Goal: Transaction & Acquisition: Subscribe to service/newsletter

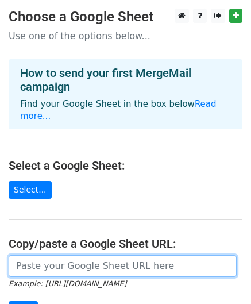
click at [63, 255] on input "url" at bounding box center [123, 266] width 228 height 22
paste input "https://docs.google.com/spreadsheets/d/1BAxv7F9VnuVHcUgL718bagvG4Ye-CKIojsubCa6…"
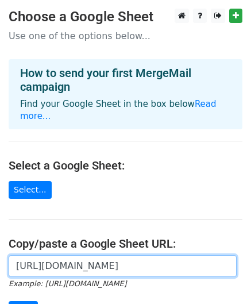
scroll to position [0, 251]
type input "https://docs.google.com/spreadsheets/d/1BAxv7F9VnuVHcUgL718bagvG4Ye-CKIojsubCa6…"
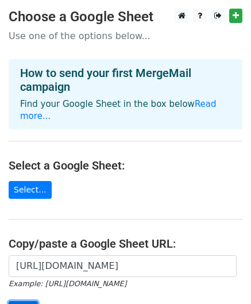
click at [30, 301] on input "Next" at bounding box center [23, 310] width 29 height 18
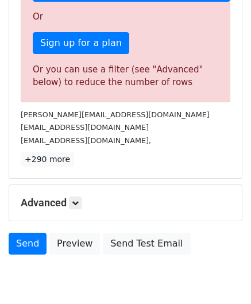
scroll to position [369, 0]
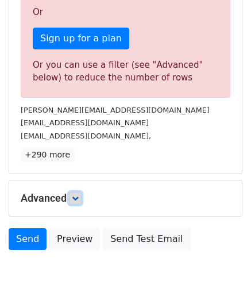
click at [75, 195] on icon at bounding box center [75, 198] width 7 height 7
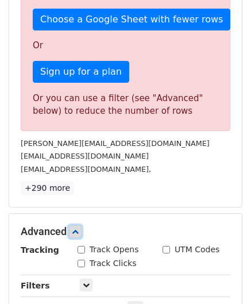
scroll to position [339, 0]
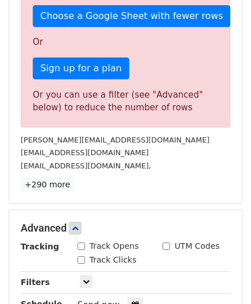
drag, startPoint x: 255, startPoint y: 154, endPoint x: 52, endPoint y: 281, distance: 239.2
click at [52, 281] on div "Filters" at bounding box center [40, 282] width 57 height 13
click at [83, 280] on icon at bounding box center [86, 281] width 7 height 7
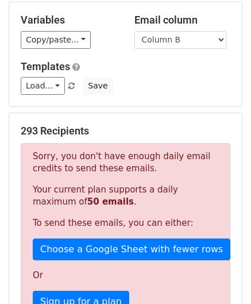
scroll to position [184, 0]
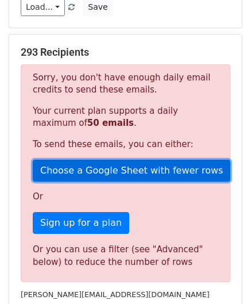
click at [142, 167] on link "Choose a Google Sheet with fewer rows" at bounding box center [132, 171] width 198 height 22
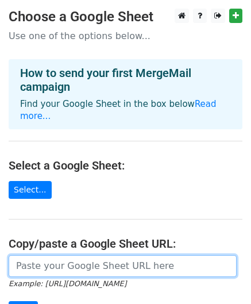
click at [101, 257] on input "url" at bounding box center [123, 266] width 228 height 22
paste input "https://docs.google.com/spreadsheets/d/1kToBRf8GL5HbGMvGxiC8AcfmeQRd2sRARqBnaOk…"
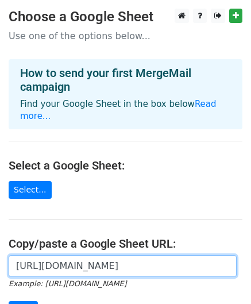
scroll to position [0, 261]
type input "https://docs.google.com/spreadsheets/d/1kToBRf8GL5HbGMvGxiC8AcfmeQRd2sRARqBnaOk…"
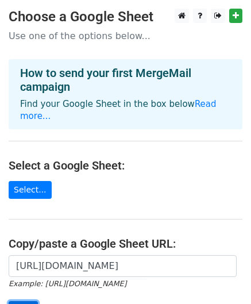
scroll to position [0, 0]
click at [30, 301] on input "Next" at bounding box center [23, 310] width 29 height 18
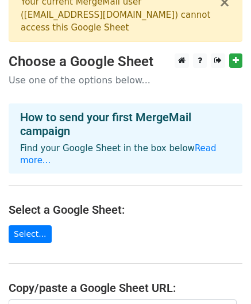
scroll to position [18, 0]
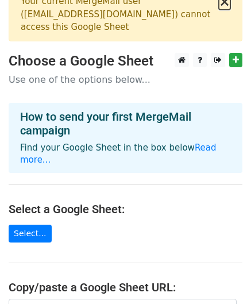
click at [221, 2] on button "×" at bounding box center [224, 2] width 11 height 14
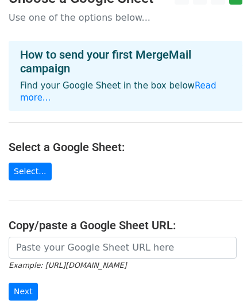
scroll to position [0, 0]
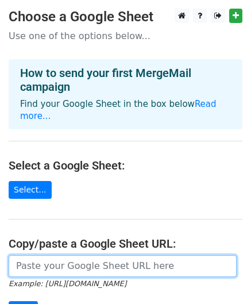
click at [104, 255] on input "url" at bounding box center [123, 266] width 228 height 22
paste input "[URL][DOMAIN_NAME]"
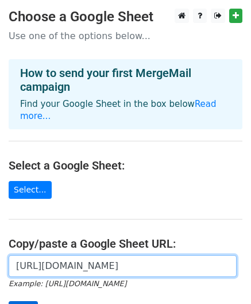
type input "[URL][DOMAIN_NAME]"
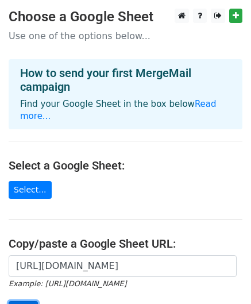
click at [23, 301] on input "Next" at bounding box center [23, 310] width 29 height 18
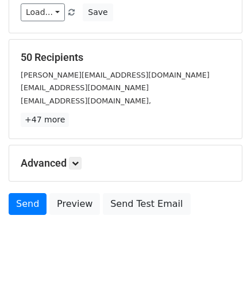
scroll to position [185, 0]
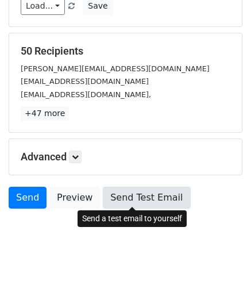
click at [138, 191] on link "Send Test Email" at bounding box center [146, 198] width 87 height 22
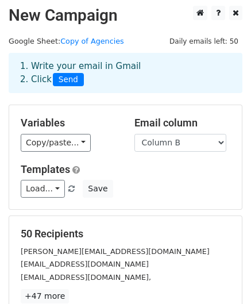
scroll to position [0, 0]
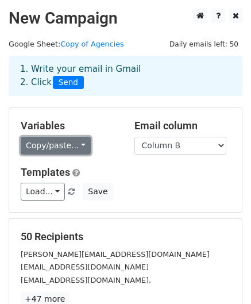
click at [65, 147] on link "Copy/paste..." at bounding box center [56, 146] width 70 height 18
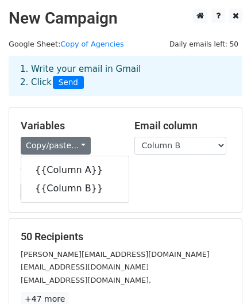
click at [154, 175] on h5 "Templates" at bounding box center [126, 172] width 210 height 13
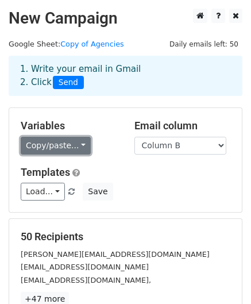
click at [42, 149] on link "Copy/paste..." at bounding box center [56, 146] width 70 height 18
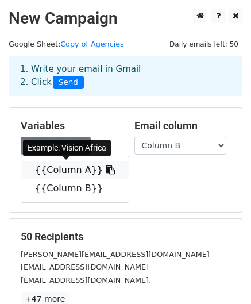
click at [50, 169] on link "{{Column A}}" at bounding box center [74, 170] width 107 height 18
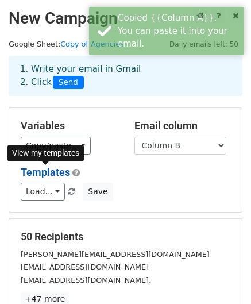
click at [50, 169] on link "Templates" at bounding box center [45, 172] width 49 height 12
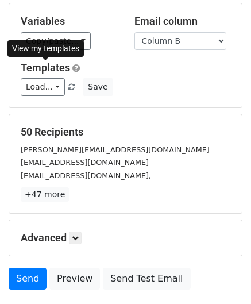
scroll to position [140, 0]
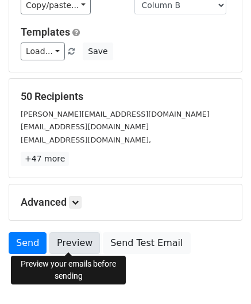
click at [74, 235] on link "Preview" at bounding box center [74, 243] width 51 height 22
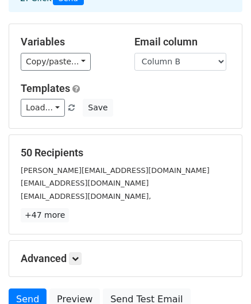
scroll to position [74, 0]
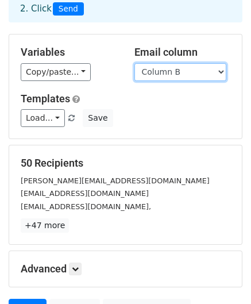
click at [155, 72] on select "Column A Column B" at bounding box center [180, 72] width 92 height 18
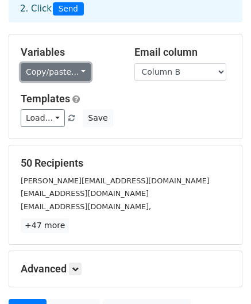
click at [69, 75] on link "Copy/paste..." at bounding box center [56, 72] width 70 height 18
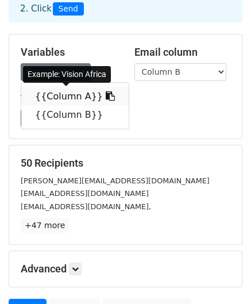
click at [69, 96] on link "{{Column A}}" at bounding box center [74, 96] width 107 height 18
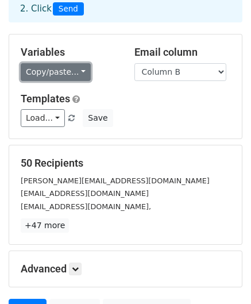
click at [76, 71] on link "Copy/paste..." at bounding box center [56, 72] width 70 height 18
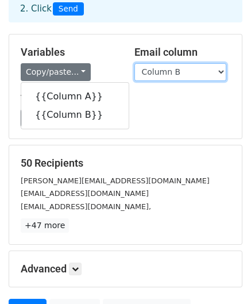
click at [179, 70] on select "Column A Column B" at bounding box center [180, 72] width 92 height 18
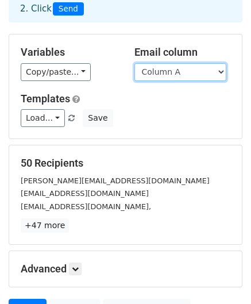
click at [134, 63] on select "Column A Column B" at bounding box center [180, 72] width 92 height 18
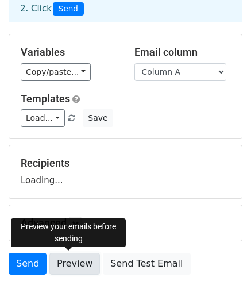
click at [81, 261] on link "Preview" at bounding box center [74, 264] width 51 height 22
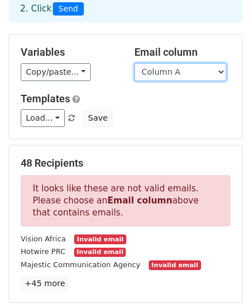
click at [188, 74] on select "Column A Column B" at bounding box center [180, 72] width 92 height 18
select select "Column B"
click at [134, 63] on select "Column A Column B" at bounding box center [180, 72] width 92 height 18
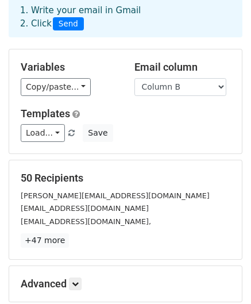
scroll to position [60, 0]
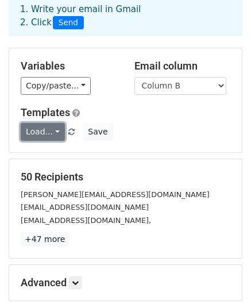
click at [46, 129] on link "Load..." at bounding box center [43, 132] width 44 height 18
click at [156, 115] on h5 "Templates" at bounding box center [126, 112] width 210 height 13
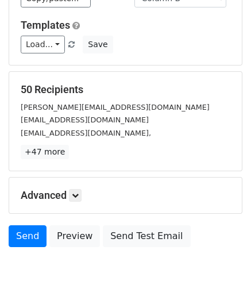
scroll to position [185, 0]
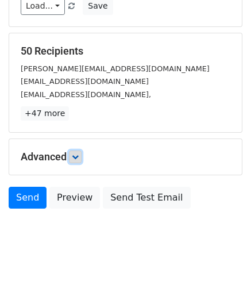
click at [75, 153] on icon at bounding box center [75, 156] width 7 height 7
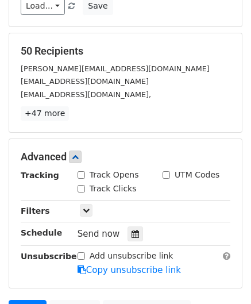
click at [79, 185] on input "Track Clicks" at bounding box center [81, 188] width 7 height 7
click at [80, 185] on input "Track Clicks" at bounding box center [81, 188] width 7 height 7
checkbox input "false"
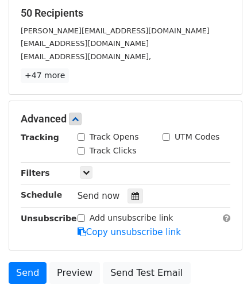
scroll to position [297, 0]
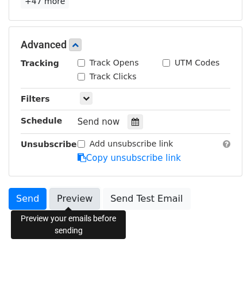
click at [69, 195] on link "Preview" at bounding box center [74, 199] width 51 height 22
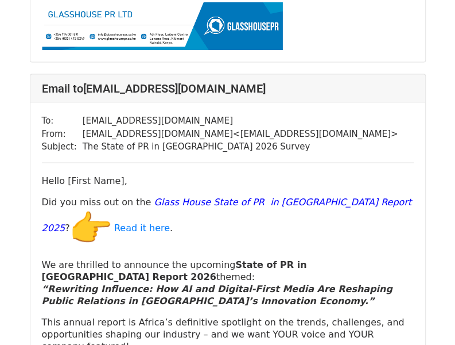
scroll to position [670, 0]
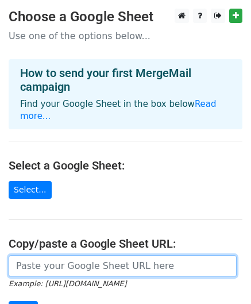
click at [97, 255] on input "url" at bounding box center [123, 266] width 228 height 22
paste input "https://docs.google.com/spreadsheets/d/1kToBRf8GL5HbGMvGxiC8AcfmeQRd2sRARqBnaOk…"
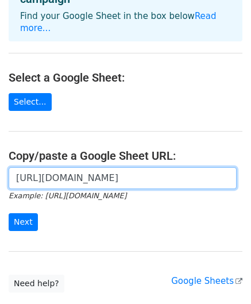
scroll to position [88, 0]
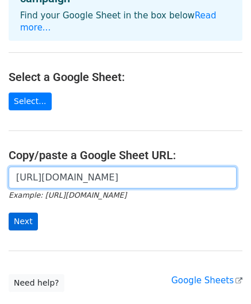
type input "https://docs.google.com/spreadsheets/d/1kToBRf8GL5HbGMvGxiC8AcfmeQRd2sRARqBnaOk…"
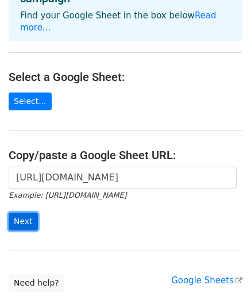
click at [18, 212] on input "Next" at bounding box center [23, 221] width 29 height 18
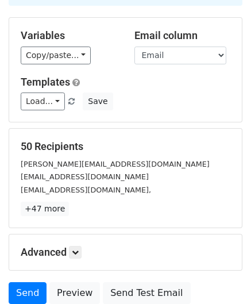
scroll to position [94, 0]
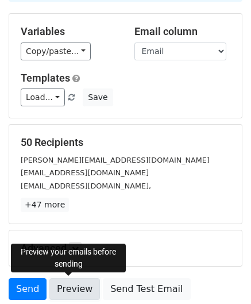
click at [71, 293] on link "Preview" at bounding box center [74, 289] width 51 height 22
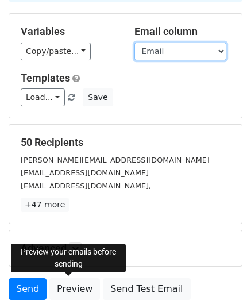
click at [219, 51] on select "First Name Email" at bounding box center [180, 51] width 92 height 18
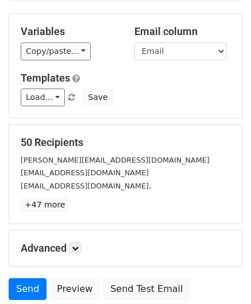
click at [146, 113] on div "Variables Copy/paste... {{First Name}} {{Email}} Email column First Name Email …" at bounding box center [125, 66] width 233 height 104
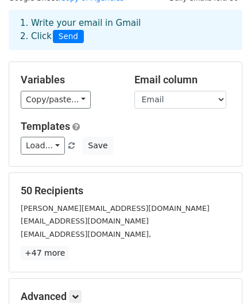
scroll to position [48, 0]
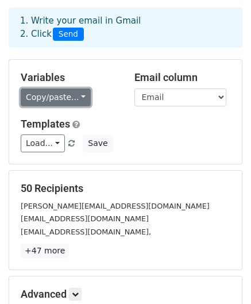
click at [82, 99] on link "Copy/paste..." at bounding box center [56, 97] width 70 height 18
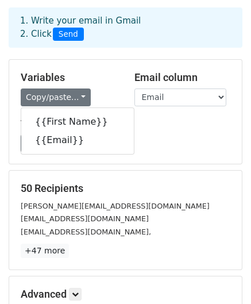
click at [212, 140] on div "Load... No templates saved Save" at bounding box center [125, 143] width 227 height 18
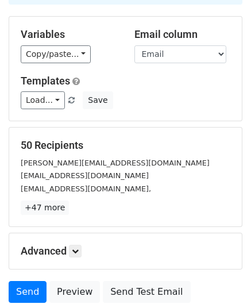
scroll to position [91, 0]
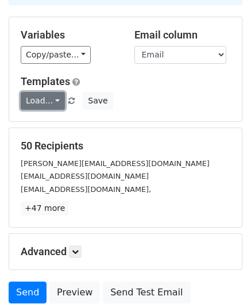
click at [53, 97] on link "Load..." at bounding box center [43, 101] width 44 height 18
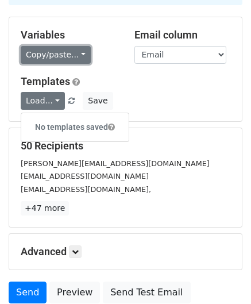
click at [77, 52] on link "Copy/paste..." at bounding box center [56, 55] width 70 height 18
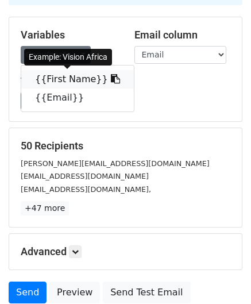
click at [72, 78] on link "{{First Name}}" at bounding box center [77, 79] width 113 height 18
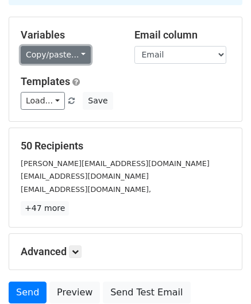
click at [71, 55] on link "Copy/paste..." at bounding box center [56, 55] width 70 height 18
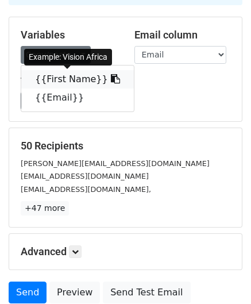
click at [111, 80] on icon at bounding box center [115, 78] width 9 height 9
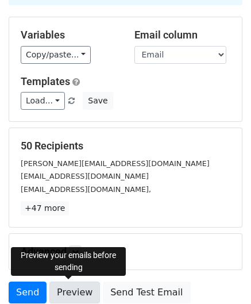
click at [57, 290] on link "Preview" at bounding box center [74, 292] width 51 height 22
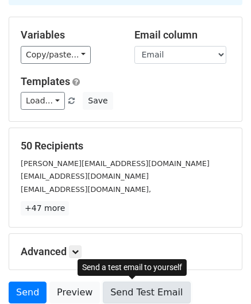
click at [152, 289] on link "Send Test Email" at bounding box center [146, 292] width 87 height 22
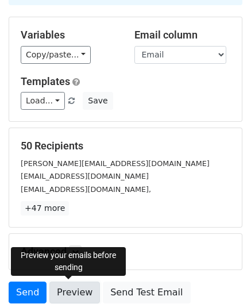
click at [78, 288] on link "Preview" at bounding box center [74, 292] width 51 height 22
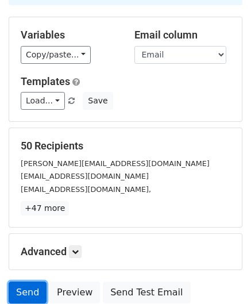
click at [23, 293] on link "Send" at bounding box center [28, 292] width 38 height 22
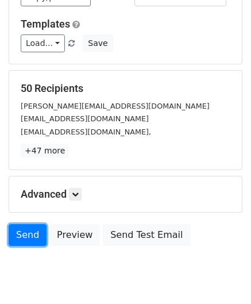
scroll to position [185, 0]
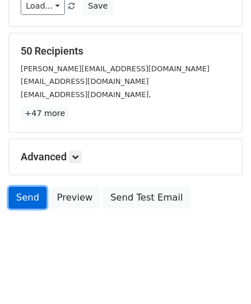
click at [33, 198] on link "Send" at bounding box center [28, 198] width 38 height 22
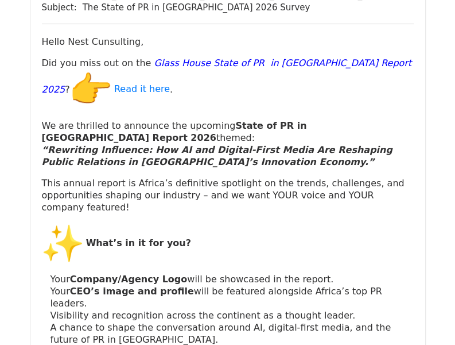
scroll to position [2901, 0]
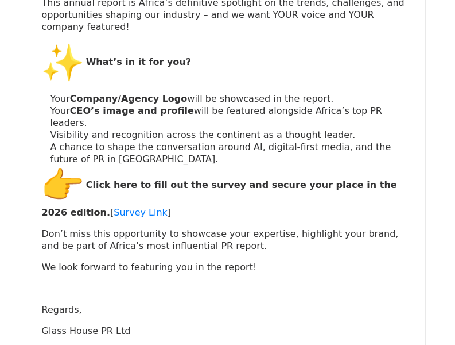
scroll to position [32293, 0]
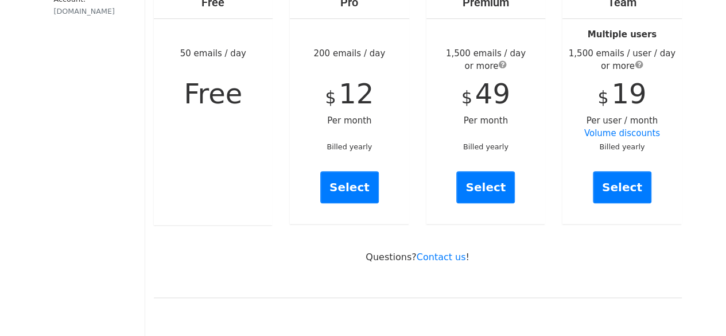
scroll to position [183, 0]
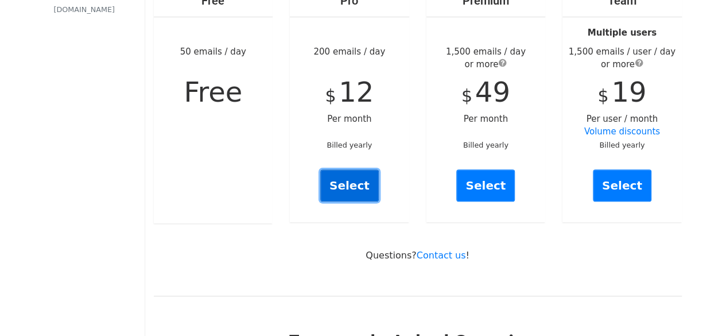
click at [340, 169] on link "Select" at bounding box center [349, 185] width 59 height 32
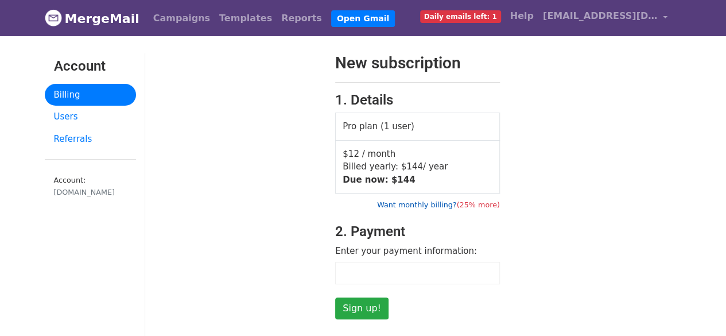
click at [436, 202] on link "Want monthly billing? (25% more)" at bounding box center [438, 204] width 123 height 9
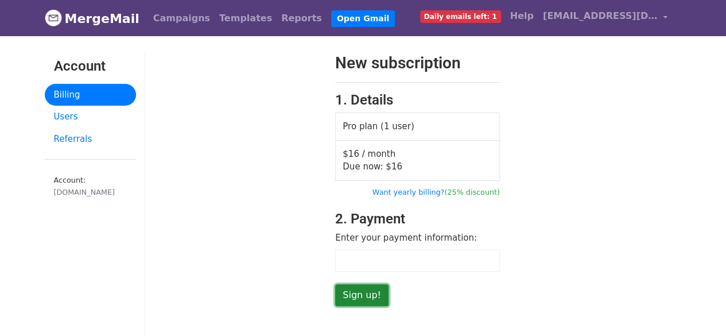
click at [357, 286] on input "Sign up!" at bounding box center [361, 295] width 53 height 22
